Goal: Book appointment/travel/reservation

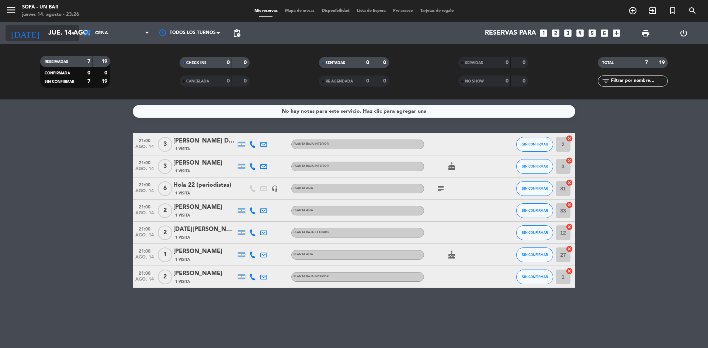
click at [75, 34] on icon "arrow_drop_down" at bounding box center [73, 33] width 9 height 9
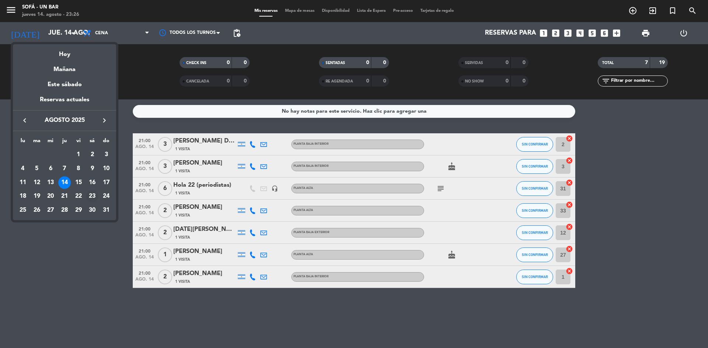
click at [95, 194] on div "23" at bounding box center [92, 196] width 13 height 13
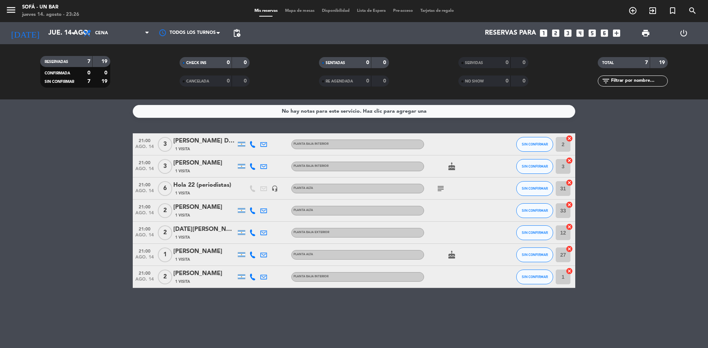
type input "sáb. 23 ago."
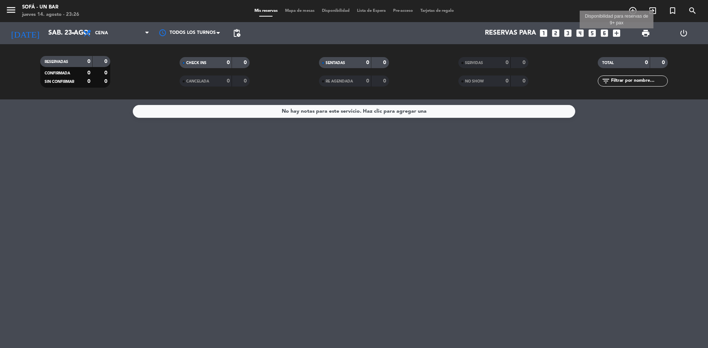
click at [614, 34] on icon "add_box" at bounding box center [616, 33] width 10 height 10
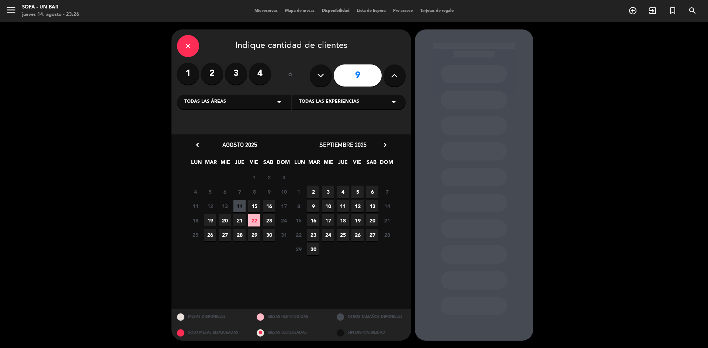
click at [269, 221] on span "23" at bounding box center [269, 220] width 12 height 12
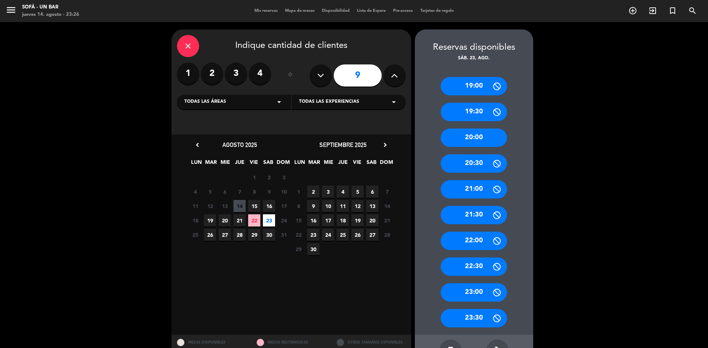
click at [474, 216] on div "21:30" at bounding box center [473, 215] width 66 height 18
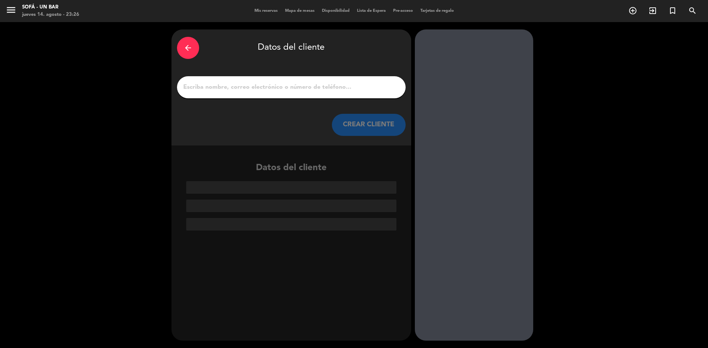
click at [305, 87] on input "1" at bounding box center [290, 87] width 217 height 10
click at [332, 82] on input "1" at bounding box center [290, 87] width 217 height 10
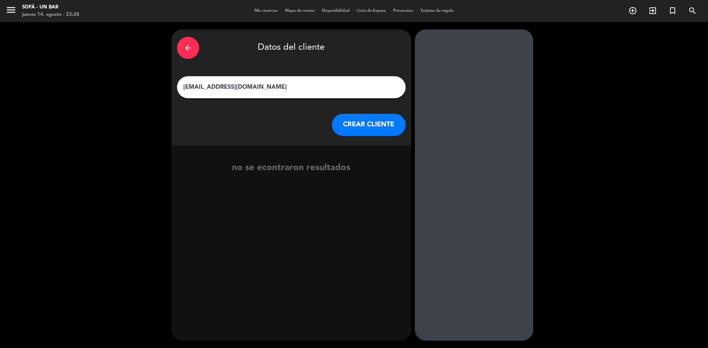
type input "[EMAIL_ADDRESS][DOMAIN_NAME]"
click at [369, 133] on button "CREAR CLIENTE" at bounding box center [369, 125] width 74 height 22
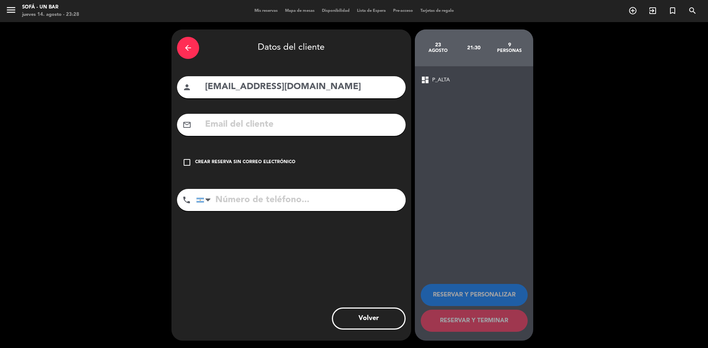
drag, startPoint x: 353, startPoint y: 87, endPoint x: 200, endPoint y: 87, distance: 153.3
click at [200, 87] on div "person [EMAIL_ADDRESS][DOMAIN_NAME]" at bounding box center [291, 87] width 228 height 22
paste input "[EMAIL_ADDRESS][DOMAIN_NAME]"
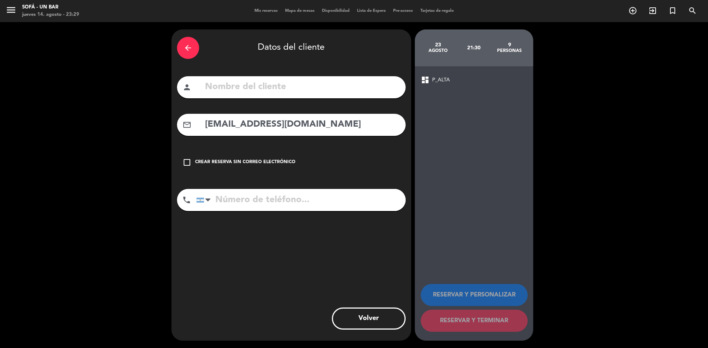
type input "[EMAIL_ADDRESS][DOMAIN_NAME]"
click at [293, 91] on input "text" at bounding box center [302, 87] width 196 height 15
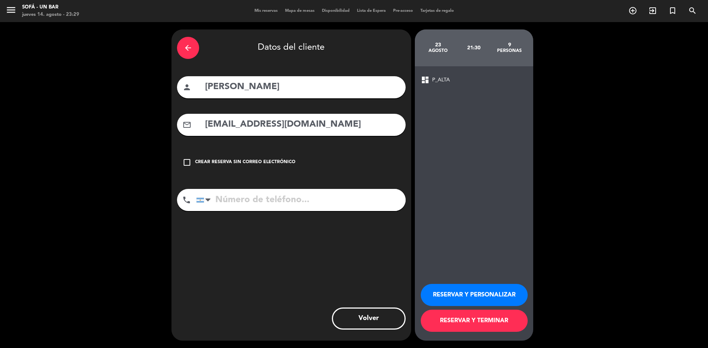
type input "[PERSON_NAME]"
click at [264, 206] on input "tel" at bounding box center [300, 200] width 209 height 22
type input "1140743273"
click at [489, 297] on button "RESERVAR Y PERSONALIZAR" at bounding box center [473, 295] width 107 height 22
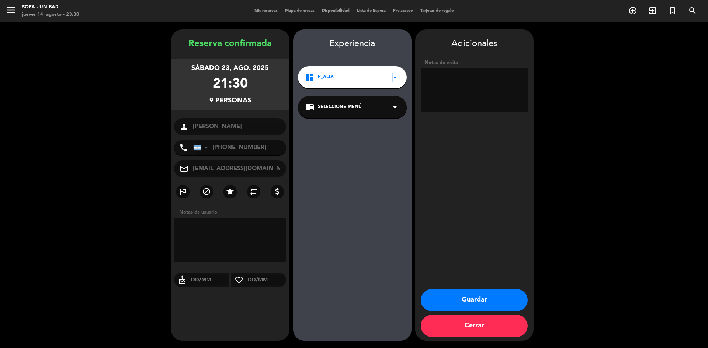
click at [392, 77] on icon "arrow_drop_down" at bounding box center [394, 77] width 9 height 9
click at [235, 243] on textarea at bounding box center [230, 240] width 112 height 44
type textarea "VAN SENTADOS EN EL SILLON CON 3 MESAS"
drag, startPoint x: 262, startPoint y: 237, endPoint x: 178, endPoint y: 226, distance: 85.0
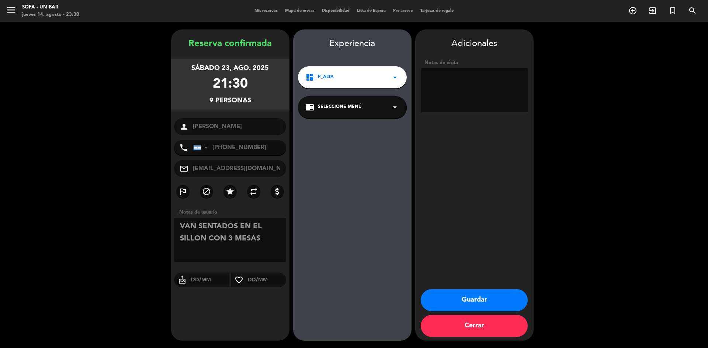
click at [178, 226] on textarea at bounding box center [230, 240] width 112 height 44
drag, startPoint x: 487, startPoint y: 76, endPoint x: 253, endPoint y: 240, distance: 285.7
paste textarea "VAN SENTADOS EN EL SILLON CON 3 MESAS"
type textarea "VAN SENTADOS EN EL SILLON CON 3 MESAS"
click at [466, 300] on button "Guardar" at bounding box center [473, 300] width 107 height 22
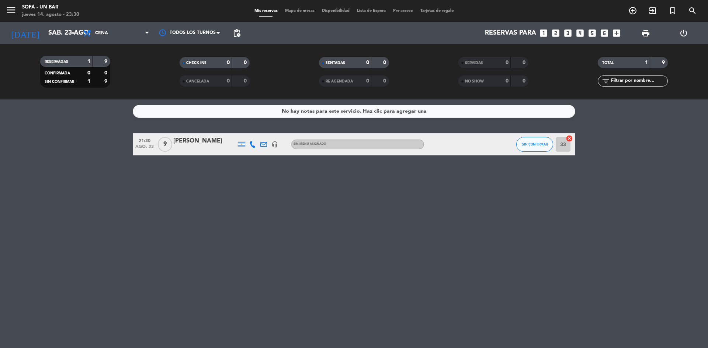
click at [390, 147] on div "Sin menú asignado" at bounding box center [357, 145] width 133 height 10
click at [183, 141] on div "[PERSON_NAME]" at bounding box center [204, 141] width 63 height 10
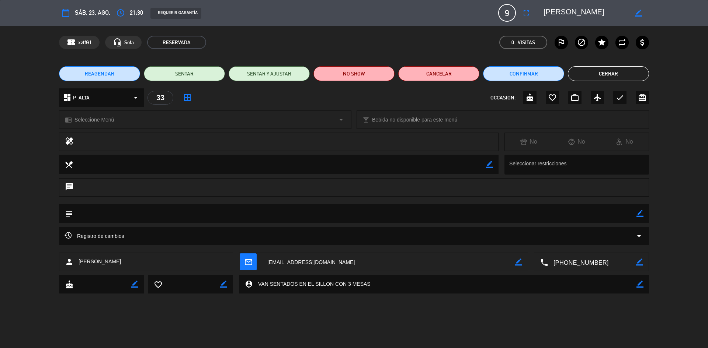
click at [638, 14] on icon "border_color" at bounding box center [638, 13] width 7 height 7
click at [160, 212] on textarea at bounding box center [354, 213] width 563 height 19
click at [119, 211] on textarea at bounding box center [354, 213] width 563 height 19
click at [638, 214] on icon "border_color" at bounding box center [639, 213] width 7 height 7
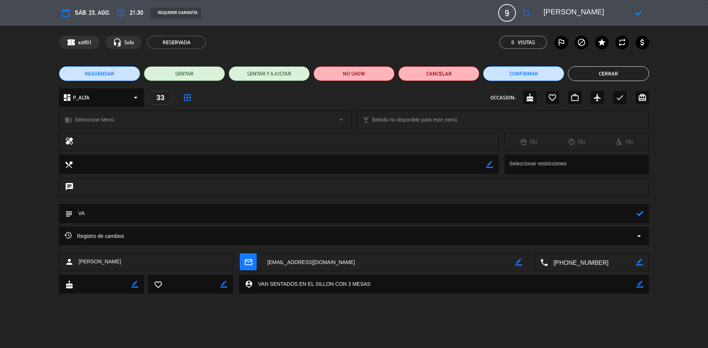
type textarea "V"
click at [638, 215] on icon at bounding box center [639, 213] width 7 height 7
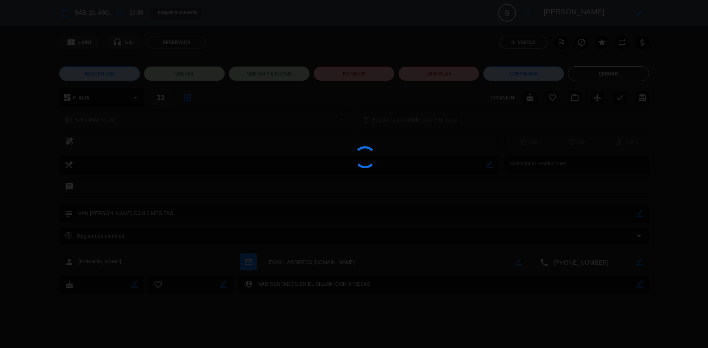
type textarea "VAN [PERSON_NAME] CON 3 MESITAS"
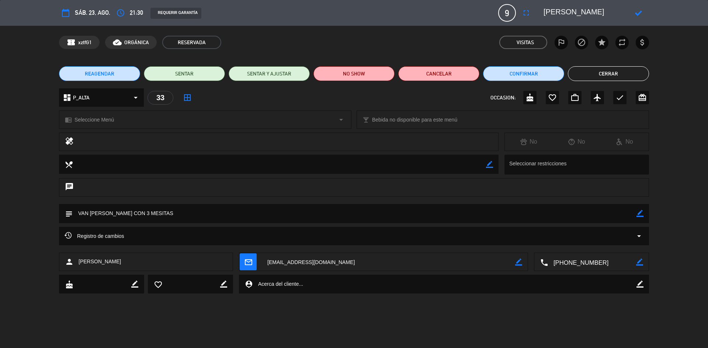
click at [635, 14] on icon at bounding box center [638, 13] width 7 height 7
click at [94, 13] on span "sáb. 23, ago." at bounding box center [92, 13] width 35 height 10
click at [512, 13] on span "9" at bounding box center [507, 13] width 18 height 18
click at [524, 11] on icon "fullscreen" at bounding box center [525, 12] width 9 height 9
